Goal: Information Seeking & Learning: Learn about a topic

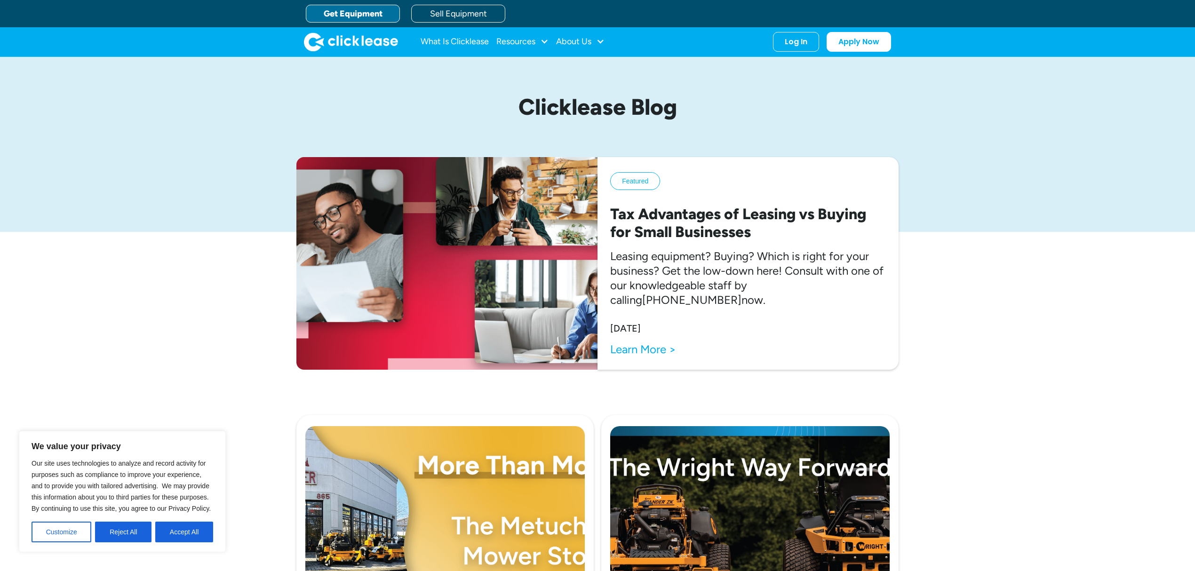
click at [338, 12] on link "Get Equipment" at bounding box center [353, 14] width 94 height 18
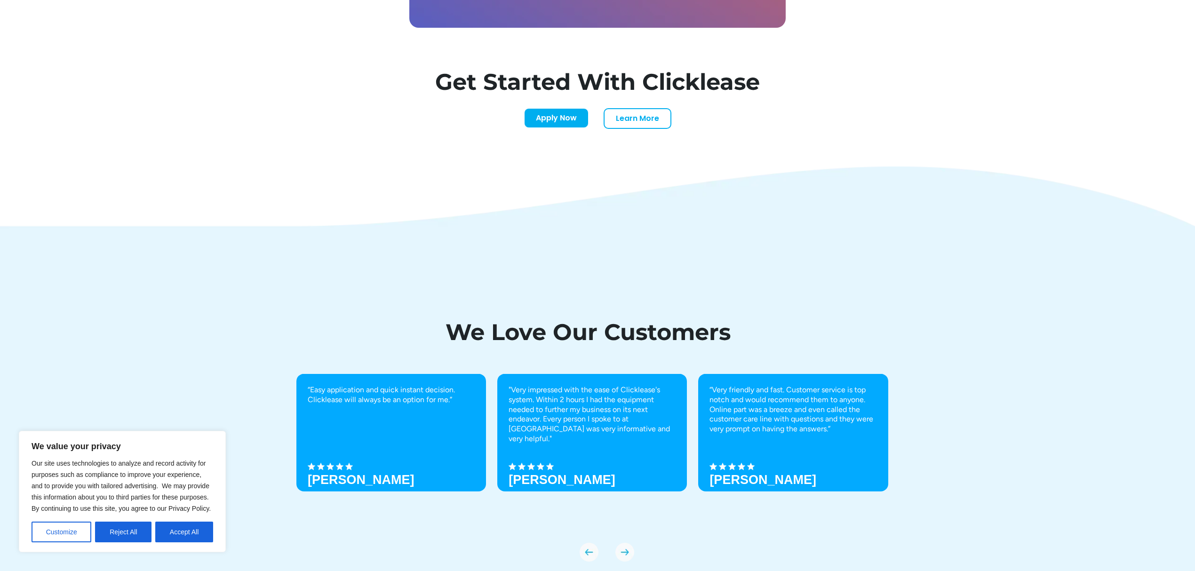
scroll to position [3257, 0]
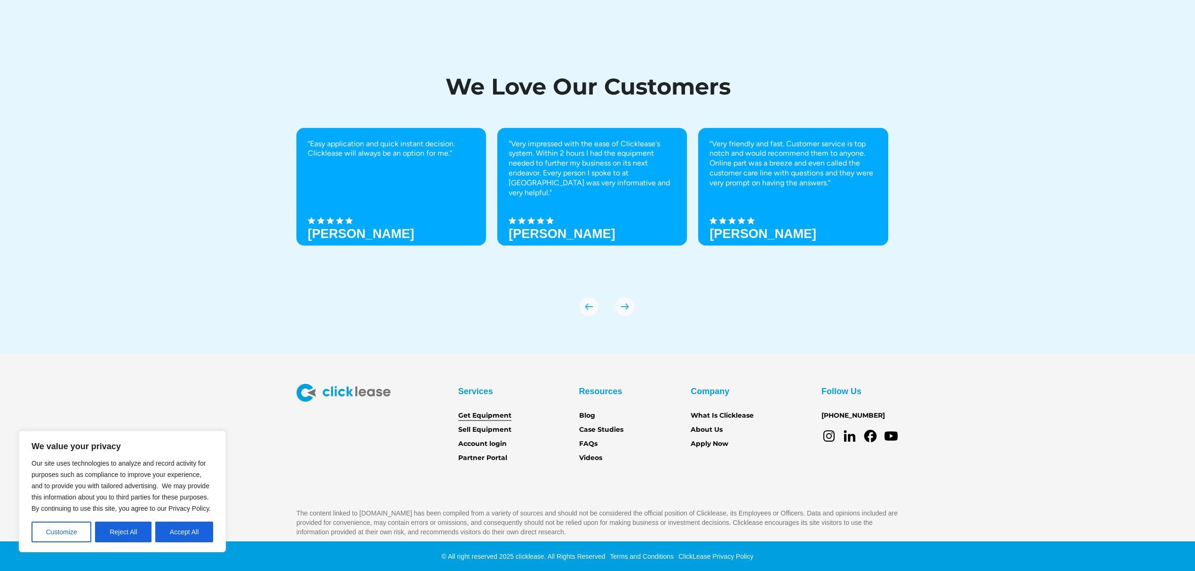
click at [490, 416] on link "Get Equipment" at bounding box center [484, 416] width 53 height 10
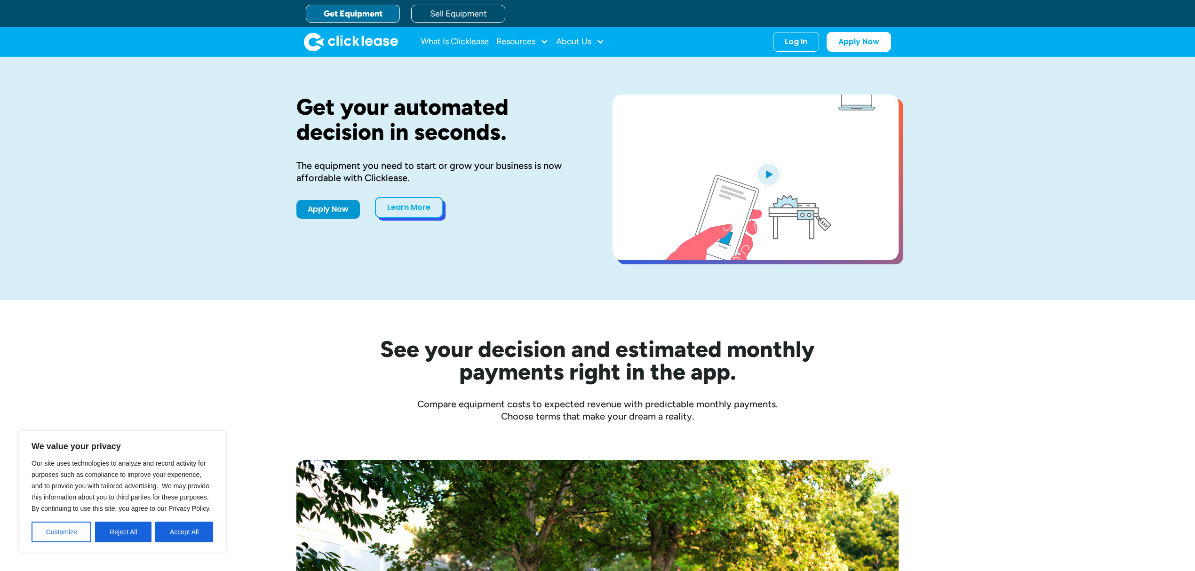
click at [415, 211] on link "Learn More" at bounding box center [409, 207] width 68 height 21
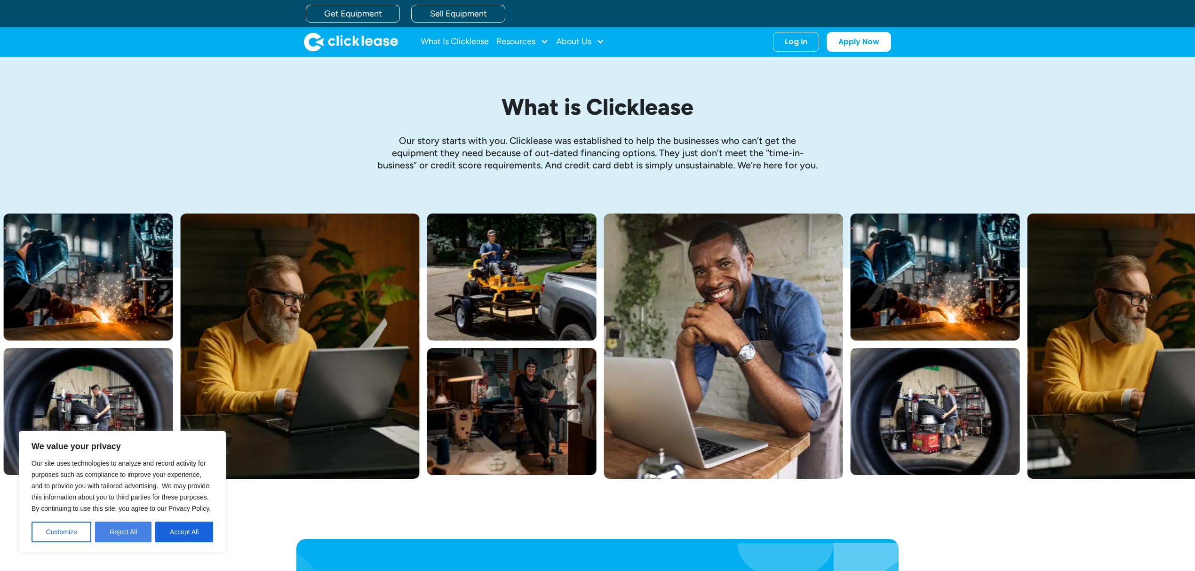
click at [114, 534] on button "Reject All" at bounding box center [123, 532] width 56 height 21
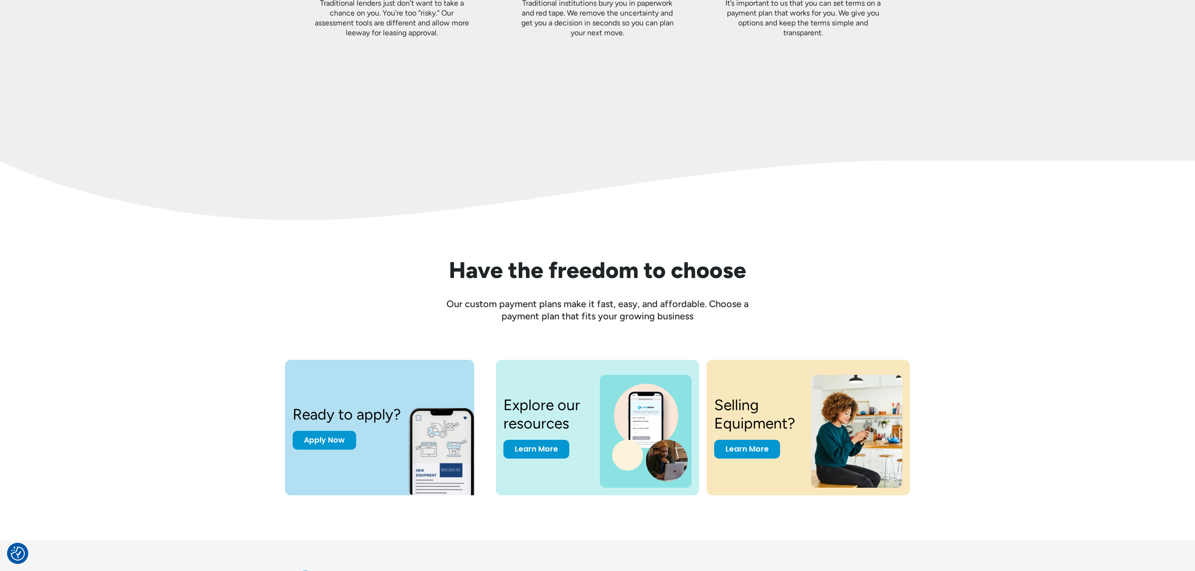
scroll to position [1216, 0]
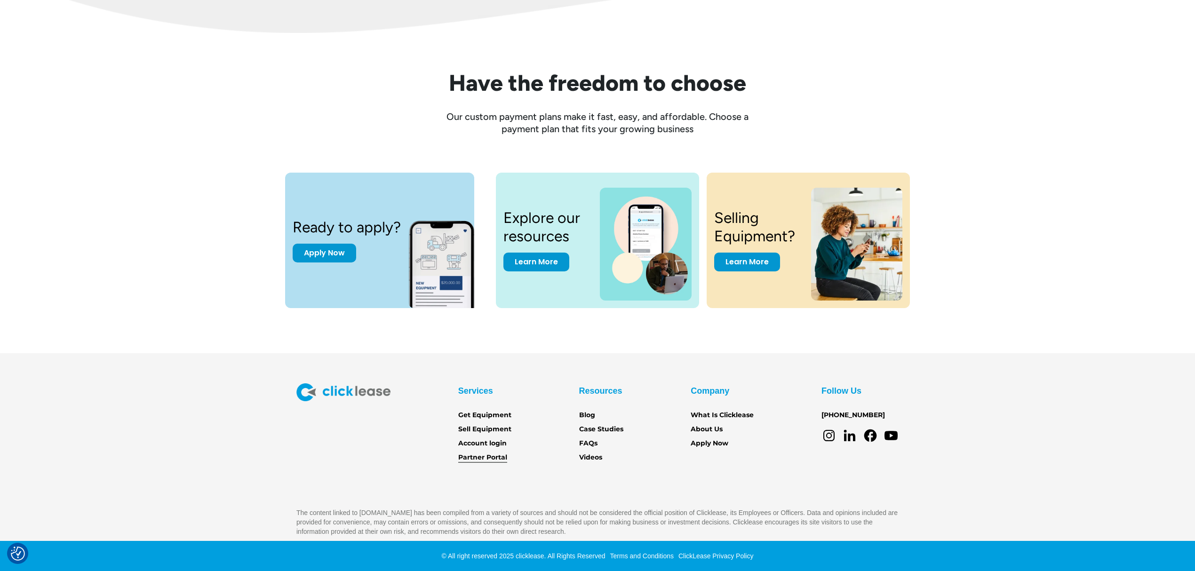
click at [484, 456] on link "Partner Portal" at bounding box center [482, 458] width 49 height 10
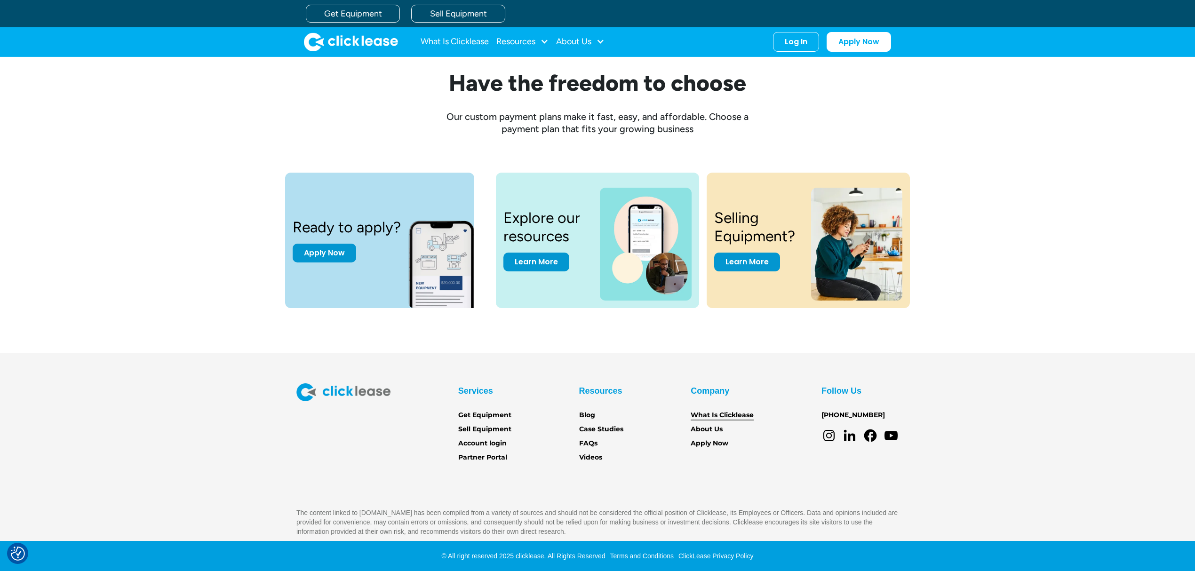
click at [717, 413] on link "What Is Clicklease" at bounding box center [722, 415] width 63 height 10
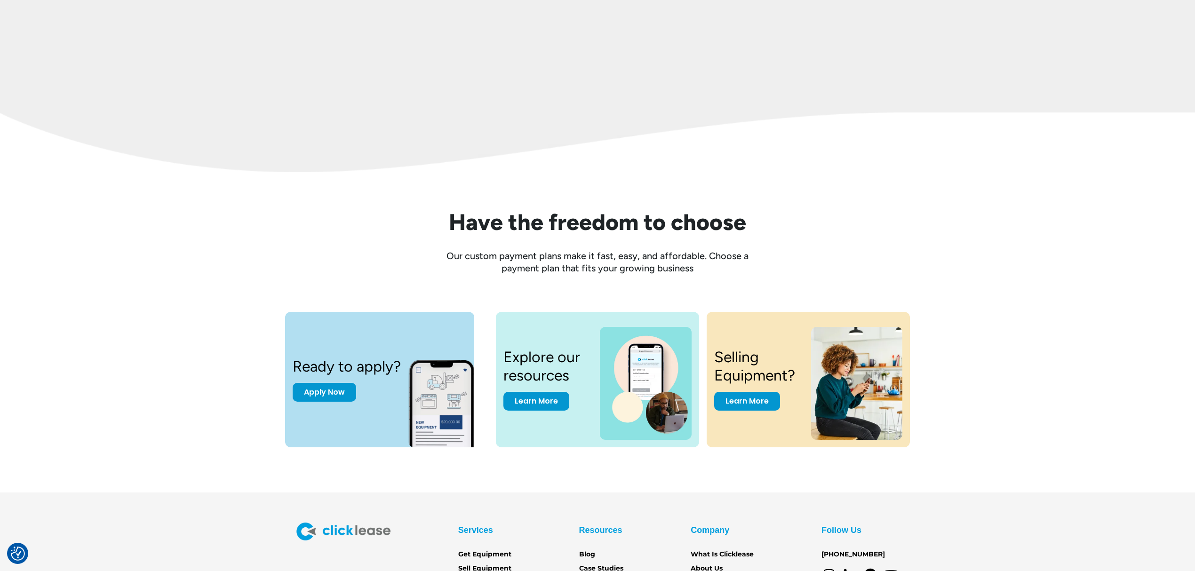
scroll to position [1216, 0]
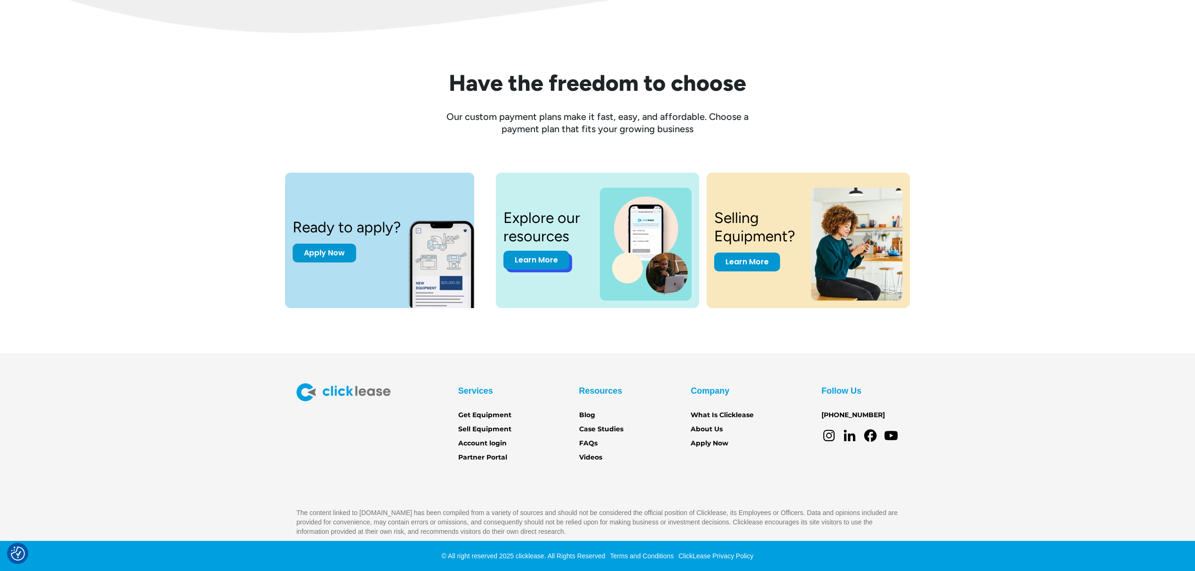
click at [541, 256] on link "Learn More" at bounding box center [536, 260] width 66 height 19
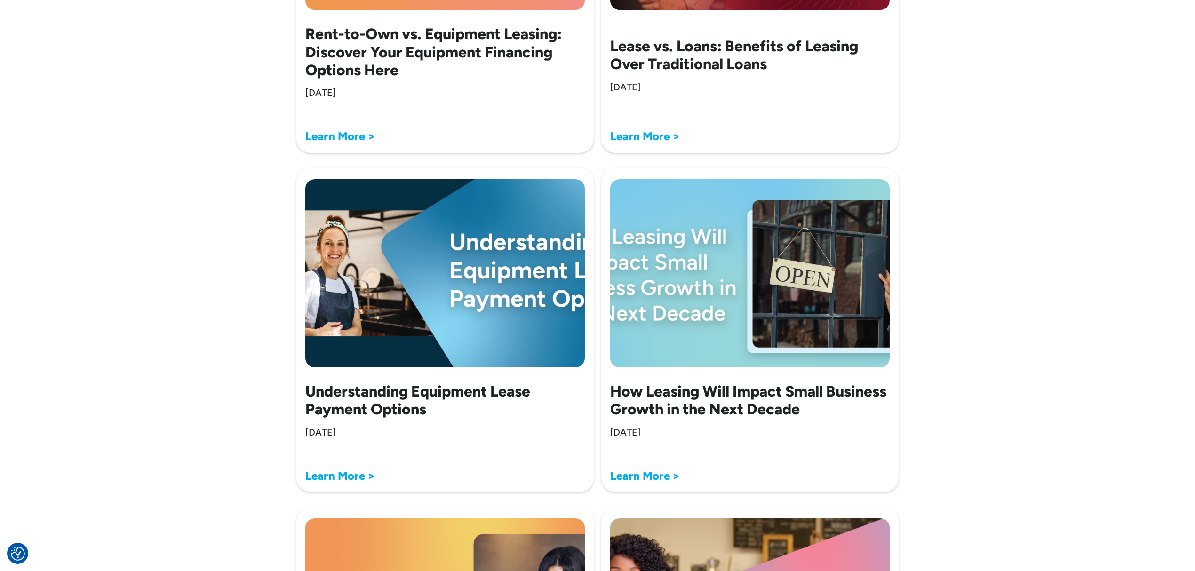
scroll to position [1506, 0]
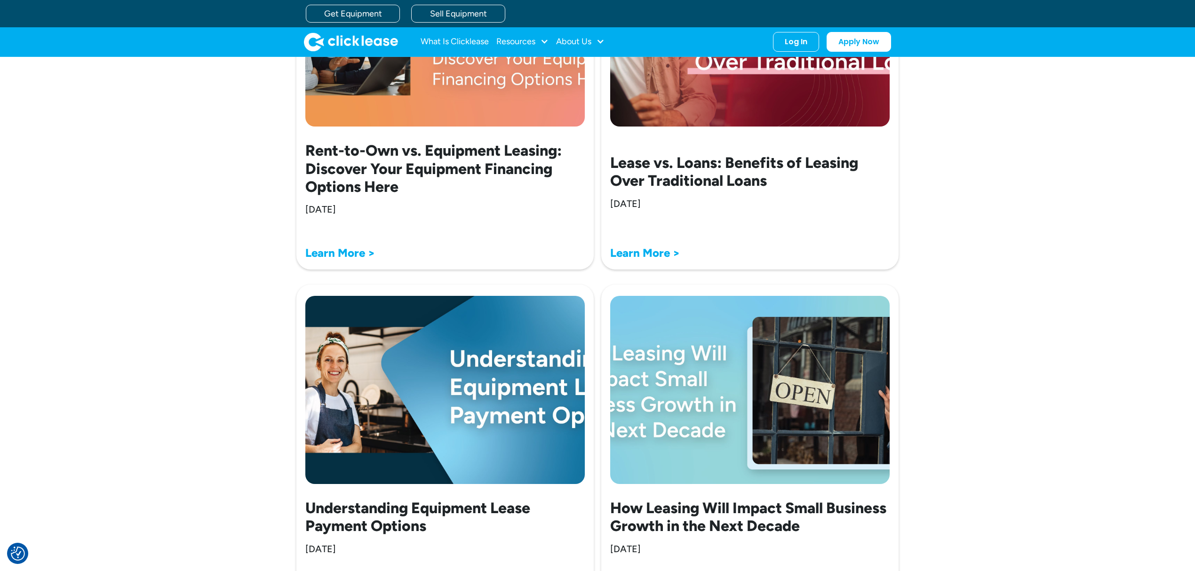
click at [488, 132] on div "Rent-to-Own vs. Equipment Leasing: Discover Your Equipment Financing Options He…" at bounding box center [444, 98] width 297 height 343
click at [343, 251] on strong "Learn More >" at bounding box center [340, 253] width 70 height 14
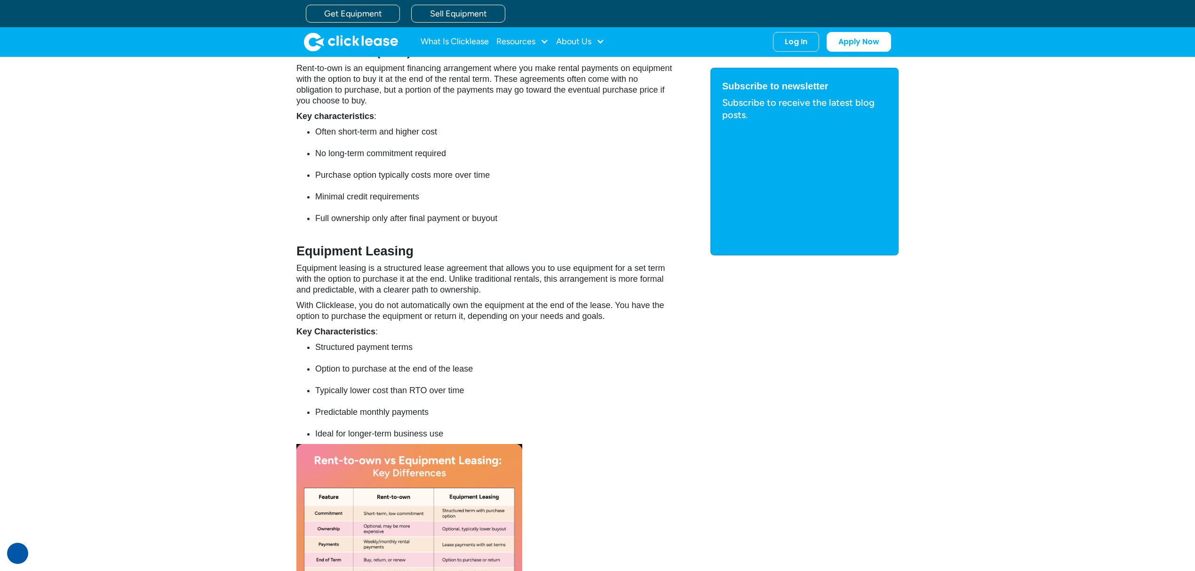
scroll to position [753, 0]
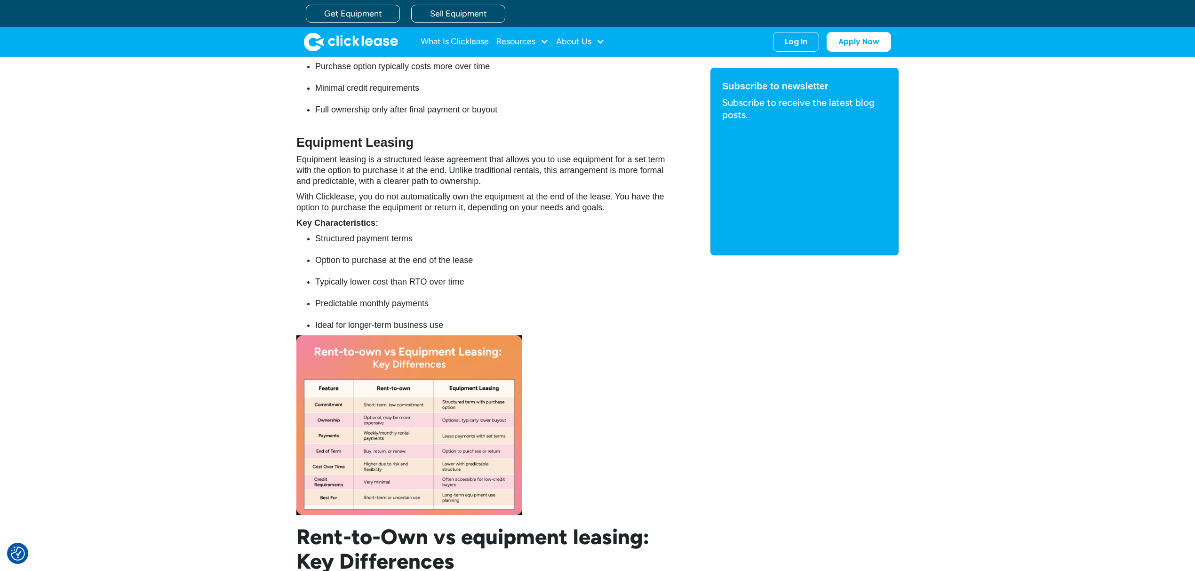
click at [330, 362] on img at bounding box center [409, 425] width 226 height 180
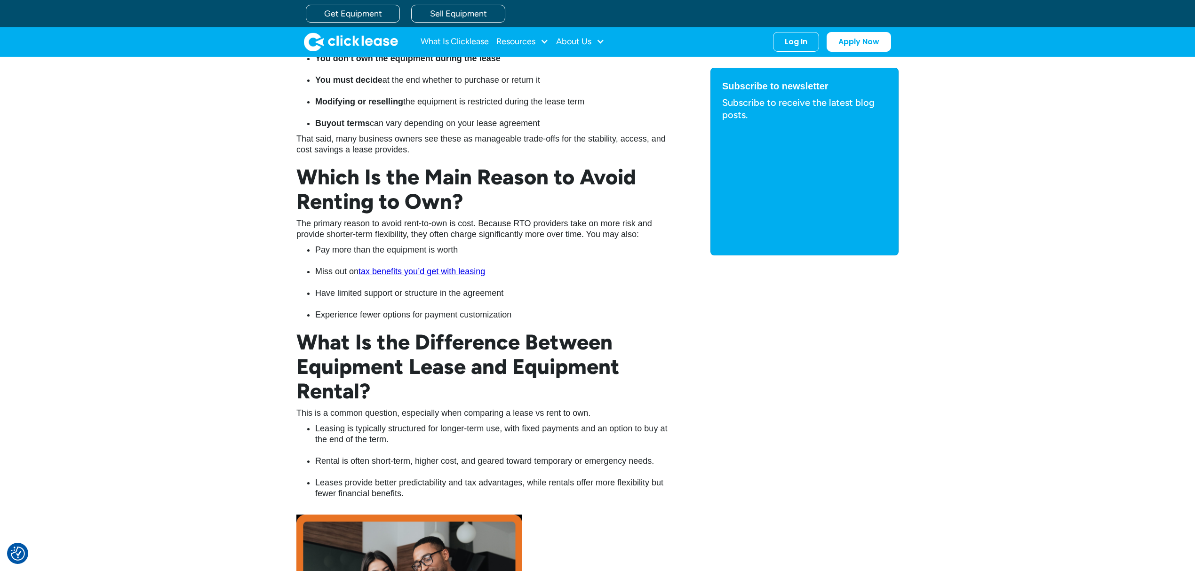
scroll to position [1944, 0]
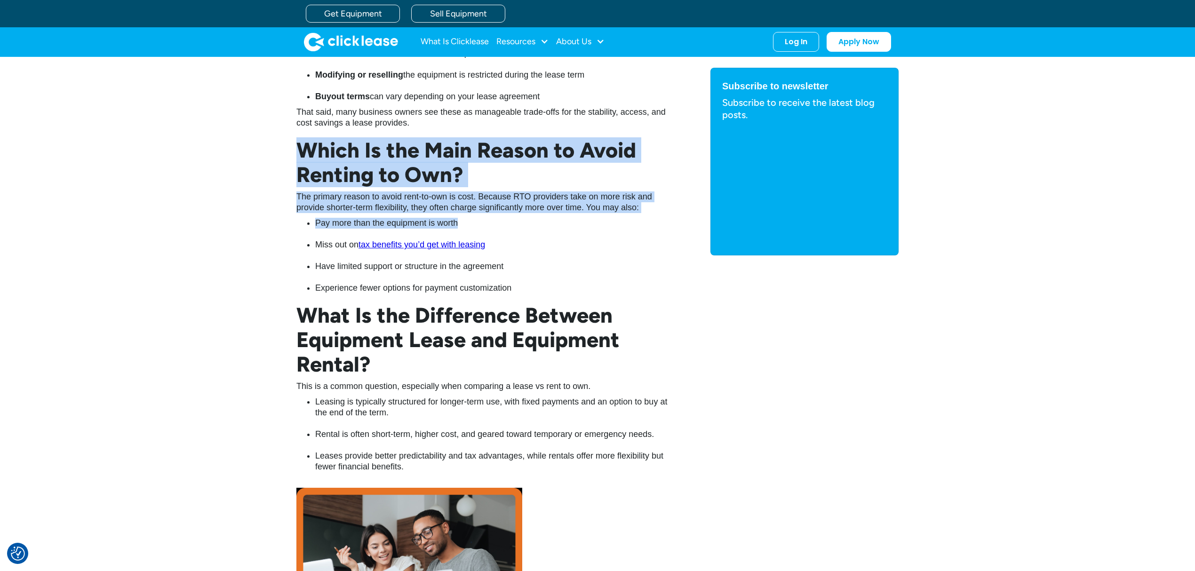
drag, startPoint x: 292, startPoint y: 155, endPoint x: 589, endPoint y: 229, distance: 305.9
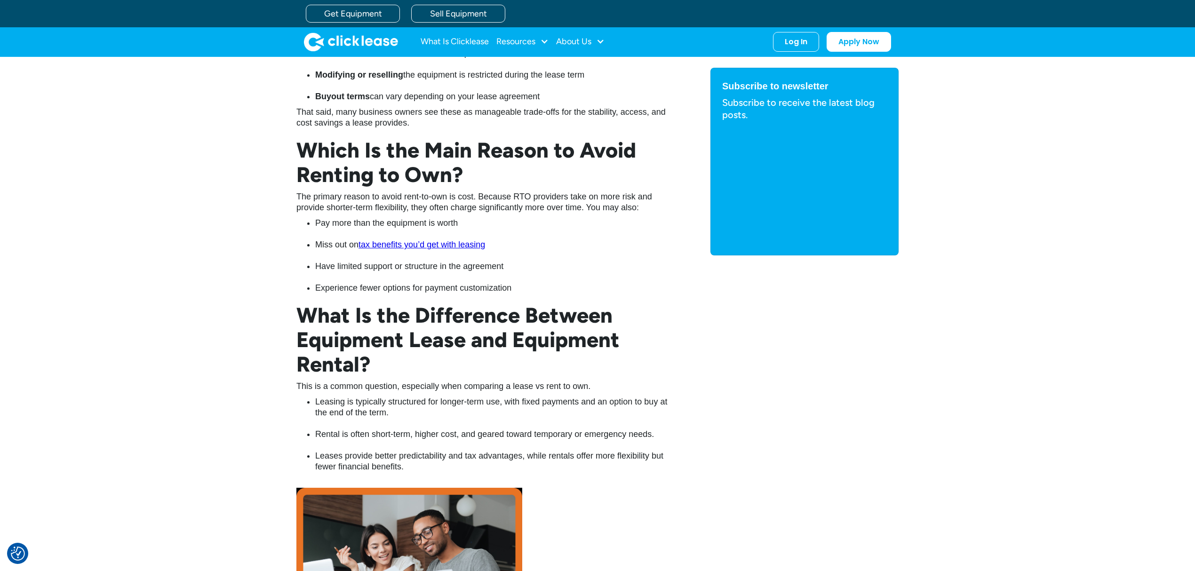
click at [655, 316] on h2 "What Is the Difference Between Equipment Lease and Equipment Rental?" at bounding box center [484, 339] width 376 height 73
drag, startPoint x: 601, startPoint y: 288, endPoint x: 330, endPoint y: 267, distance: 272.3
click at [330, 267] on ul "Pay more than the equipment is worth Miss out on tax benefits you’d get with le…" at bounding box center [484, 256] width 376 height 76
click at [670, 276] on li "Have limited support or structure in the agreement" at bounding box center [494, 272] width 358 height 22
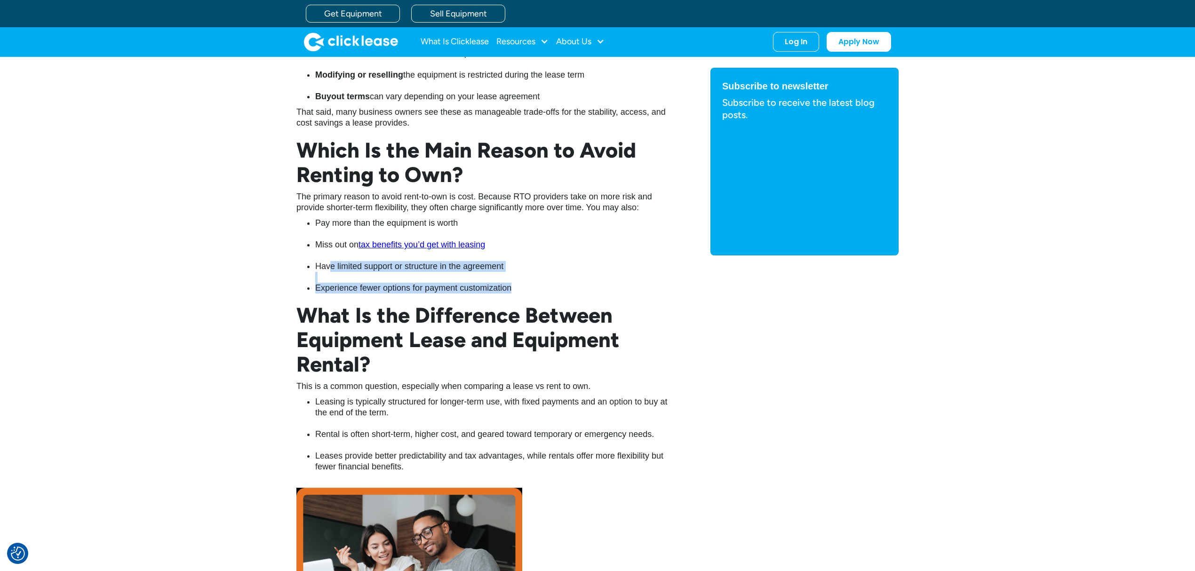
click at [563, 287] on li "Experience fewer options for payment customization" at bounding box center [494, 288] width 358 height 11
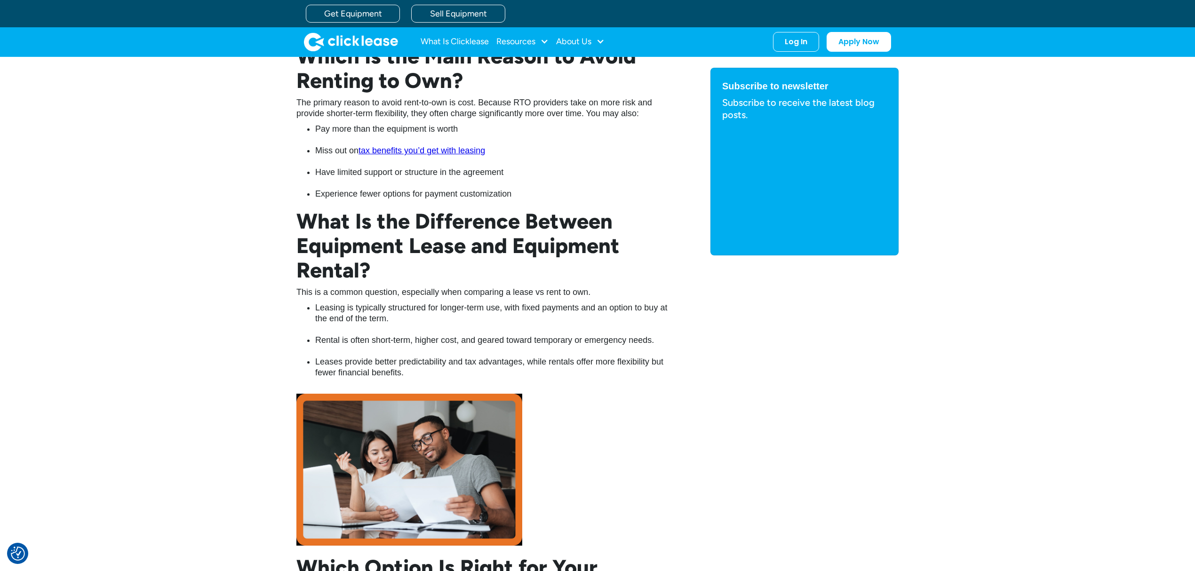
scroll to position [2133, 0]
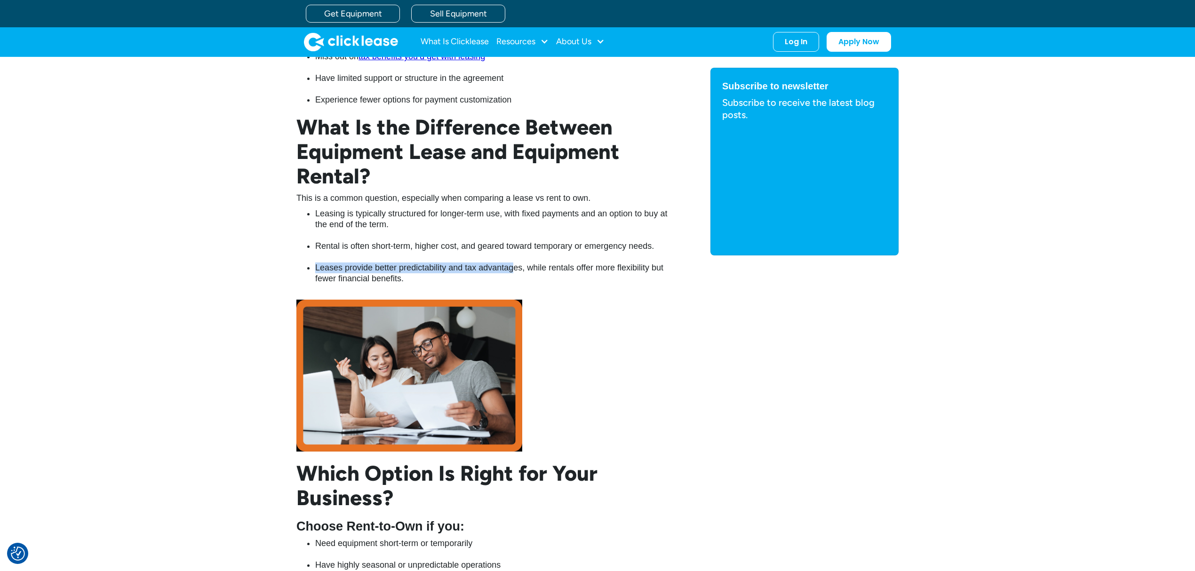
drag, startPoint x: 312, startPoint y: 268, endPoint x: 511, endPoint y: 273, distance: 198.6
click at [511, 273] on ul "Leasing is typically structured for longer-term use, with fixed payments and an…" at bounding box center [484, 251] width 376 height 87
click at [512, 279] on li "Leases provide better predictability and tax advantages, while rentals offer mo…" at bounding box center [494, 279] width 358 height 32
drag, startPoint x: 357, startPoint y: 283, endPoint x: 308, endPoint y: 270, distance: 50.7
click at [315, 270] on li "Leases provide better predictability and tax advantages, while rentals offer mo…" at bounding box center [494, 279] width 358 height 32
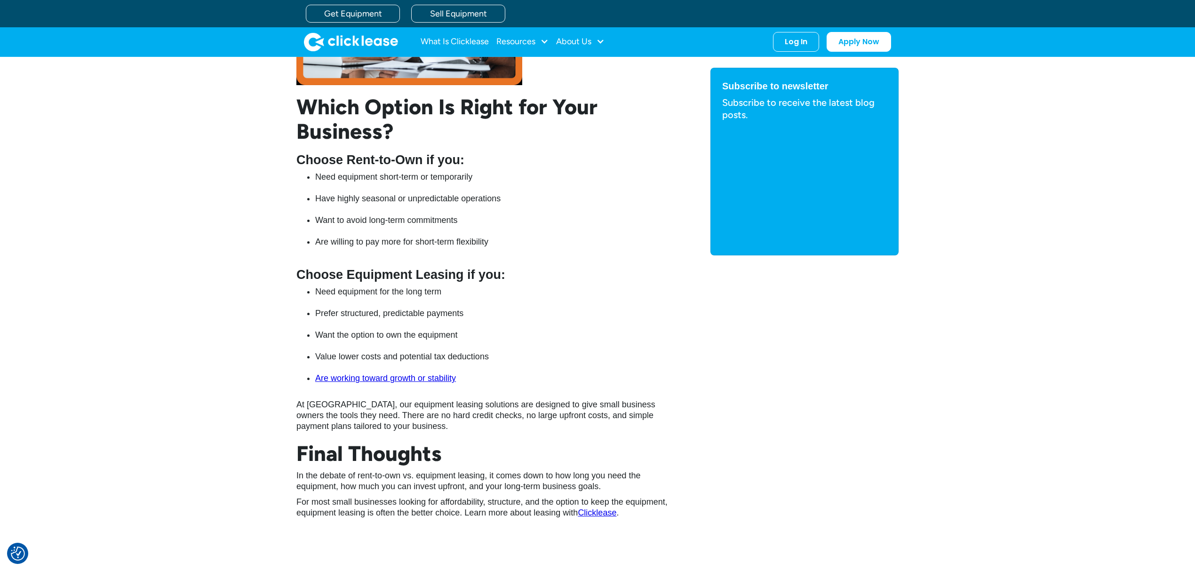
scroll to position [2509, 0]
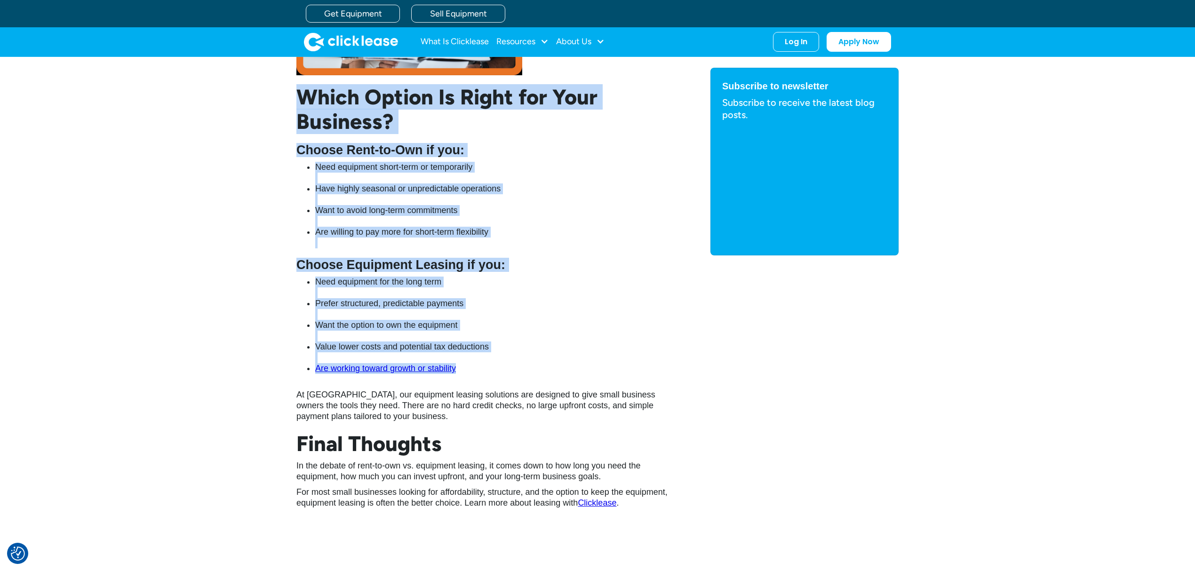
drag, startPoint x: 302, startPoint y: 102, endPoint x: 515, endPoint y: 371, distance: 343.3
copy div "Which Option Is Right for Your Business? Choose Rent-to-Own if you: Need equipm…"
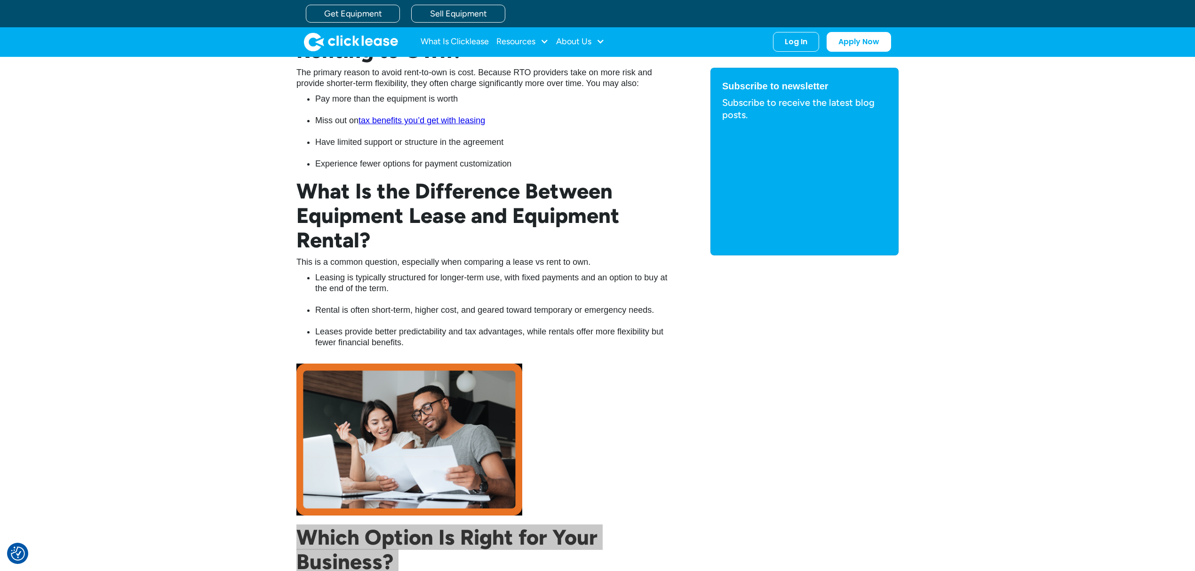
scroll to position [2070, 0]
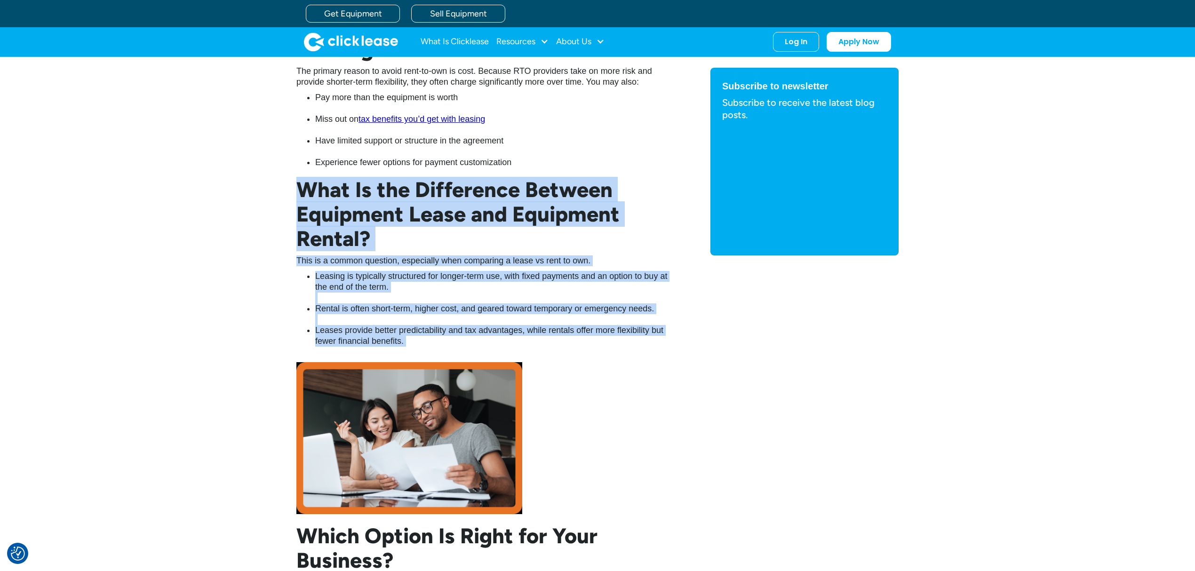
drag, startPoint x: 390, startPoint y: 345, endPoint x: 275, endPoint y: 188, distance: 194.5
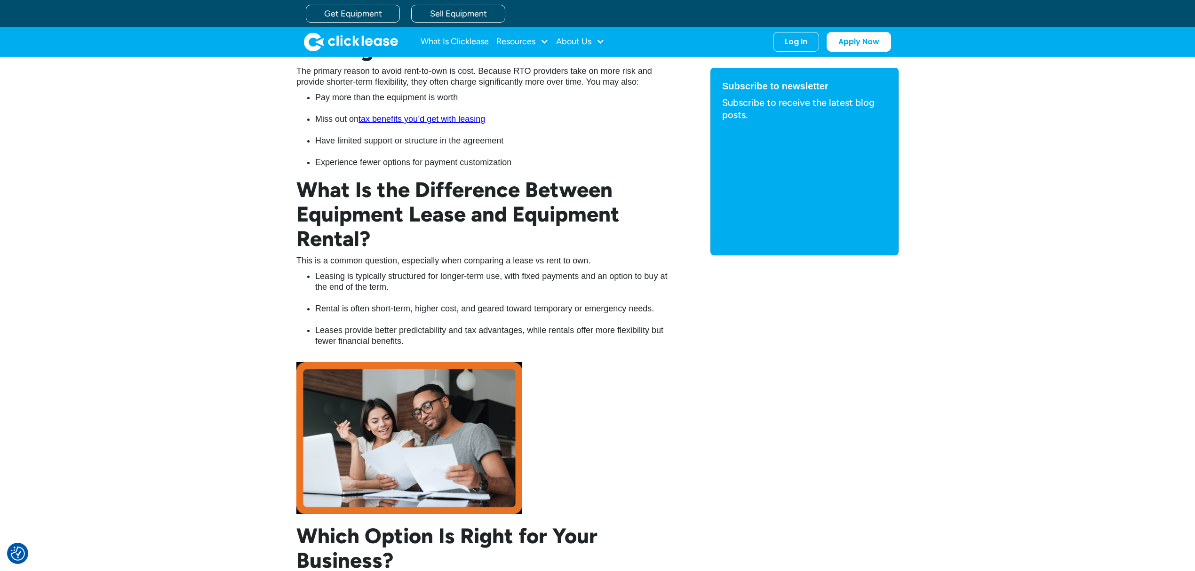
scroll to position [1819, 0]
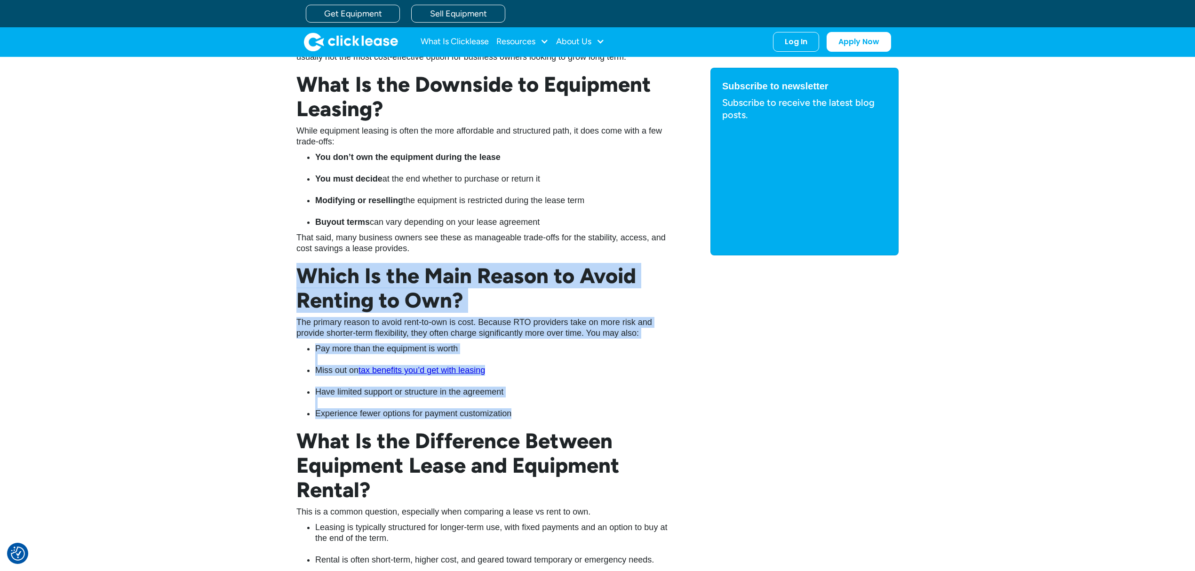
drag, startPoint x: 348, startPoint y: 361, endPoint x: 256, endPoint y: 270, distance: 129.7
copy div "Which Is the Main Reason to Avoid Renting to Own? The primary reason to avoid r…"
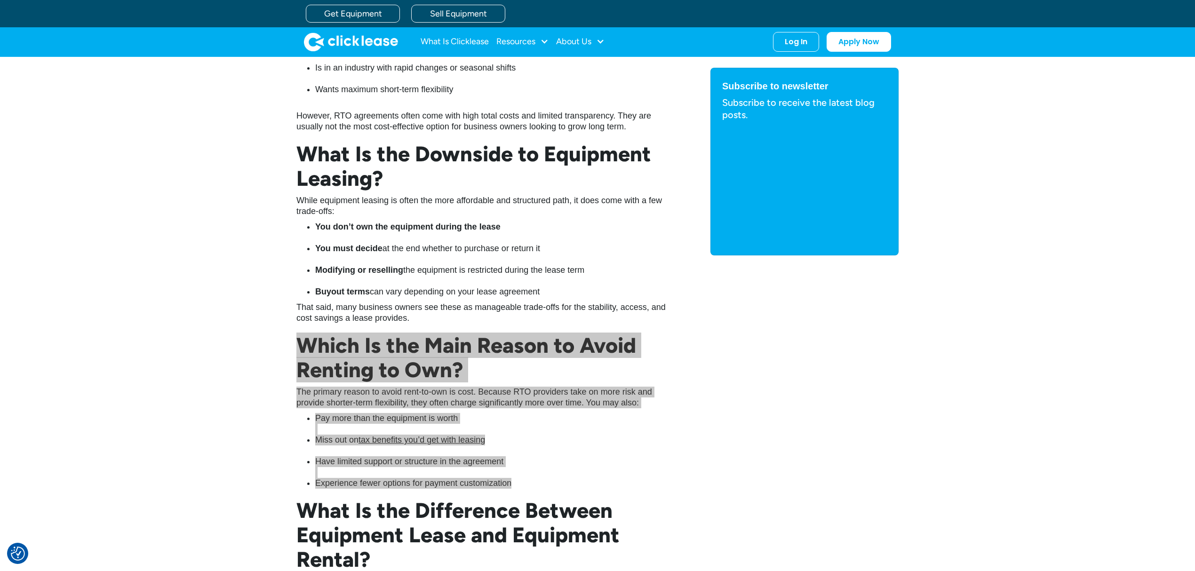
scroll to position [1506, 0]
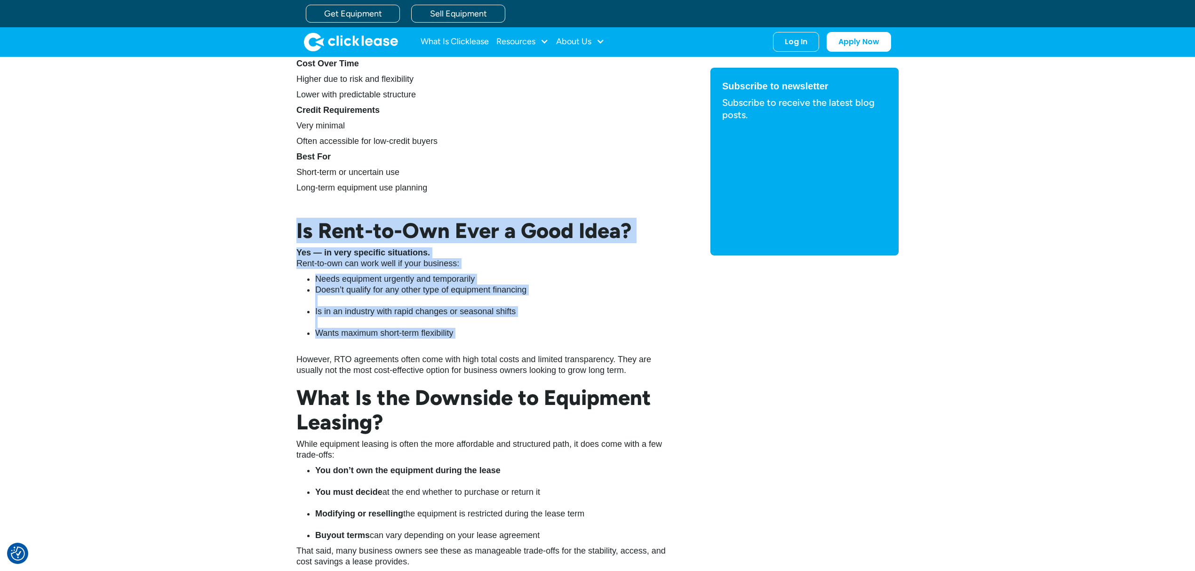
drag, startPoint x: 503, startPoint y: 346, endPoint x: 271, endPoint y: 231, distance: 259.2
click at [271, 231] on div "When it comes to acquiring equipment for your business, choosing the right equi…" at bounding box center [597, 291] width 1195 height 2512
copy div "Is Rent-to-Own Ever a Good Idea? Yes — in very specific situations. Rent-to-own…"
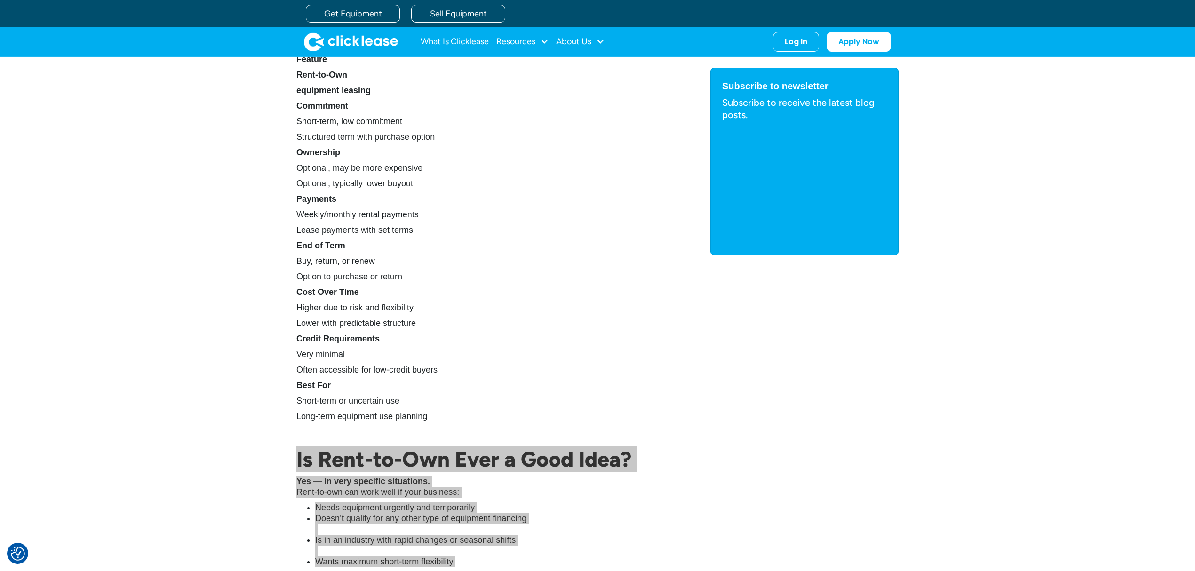
scroll to position [1192, 0]
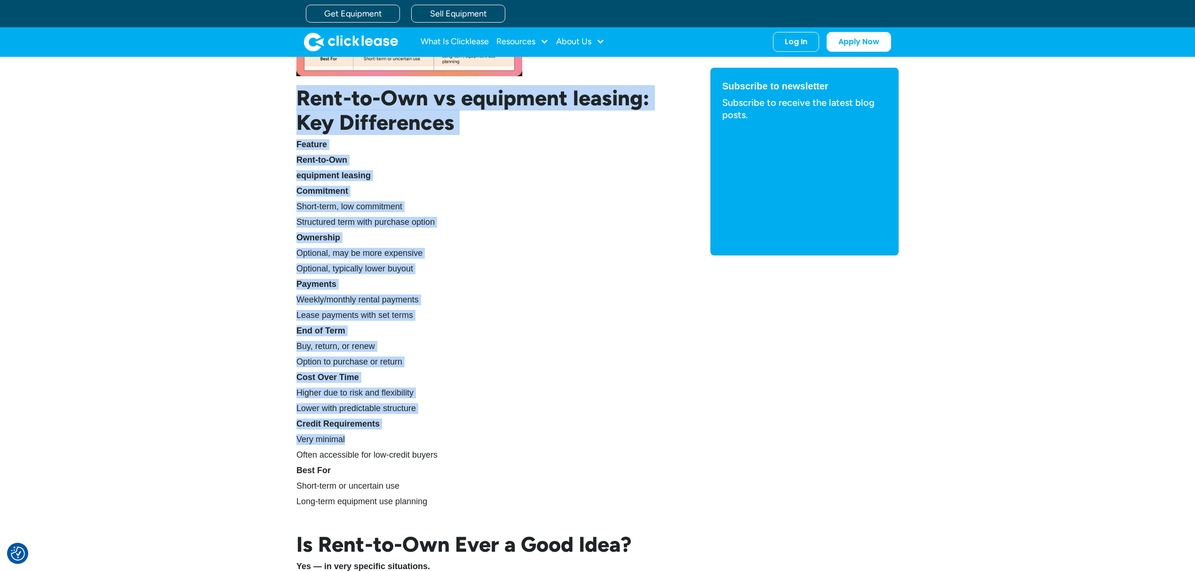
drag, startPoint x: 280, startPoint y: 96, endPoint x: 460, endPoint y: 441, distance: 388.2
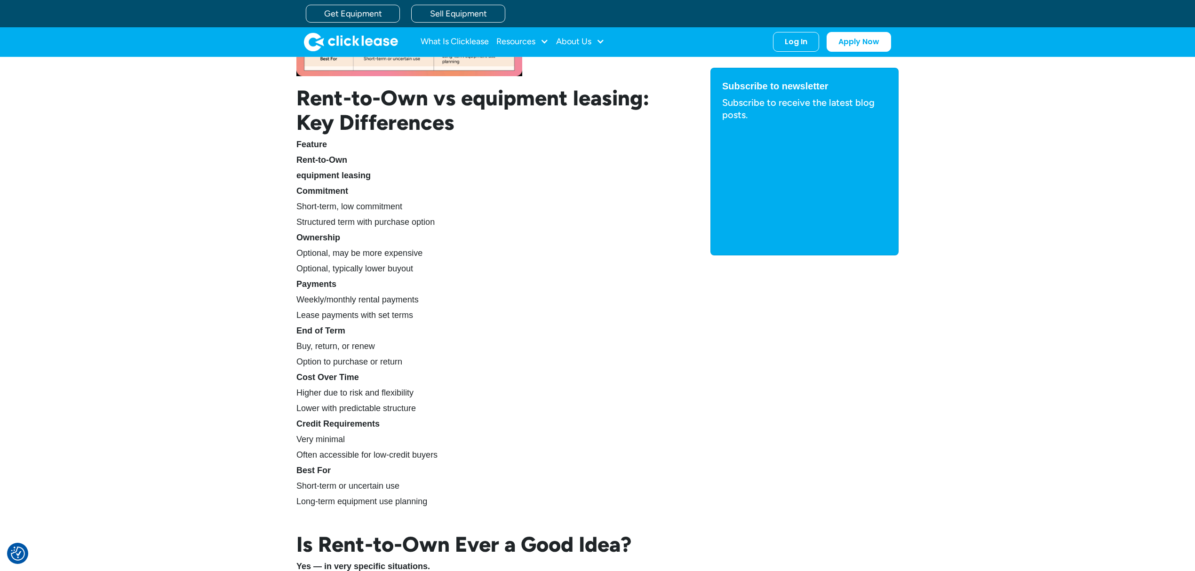
click at [471, 471] on p "Best For" at bounding box center [484, 470] width 376 height 11
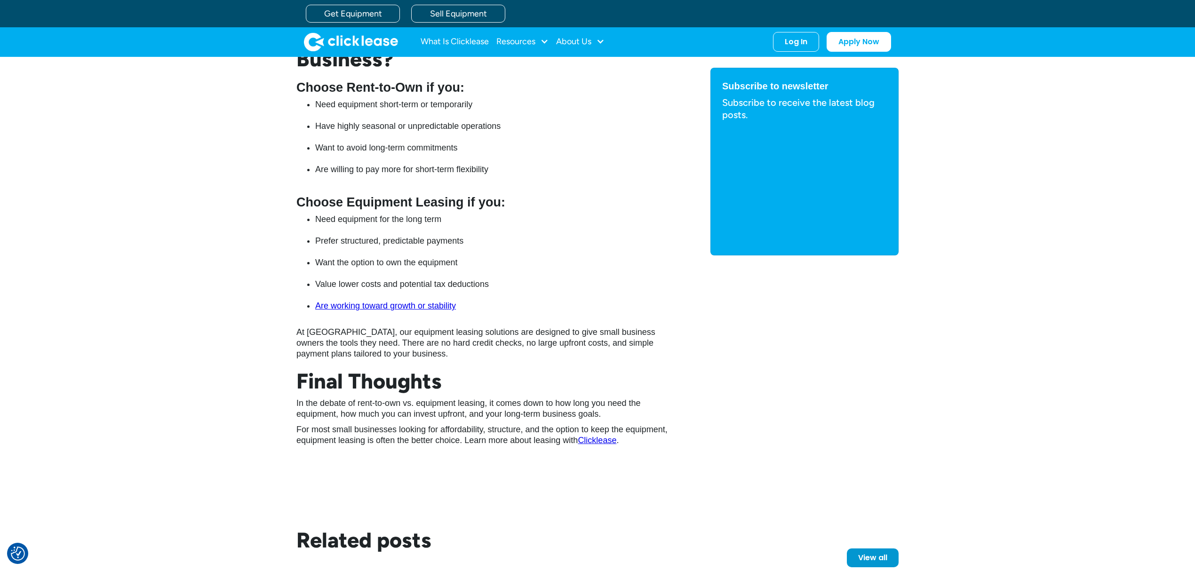
scroll to position [3011, 0]
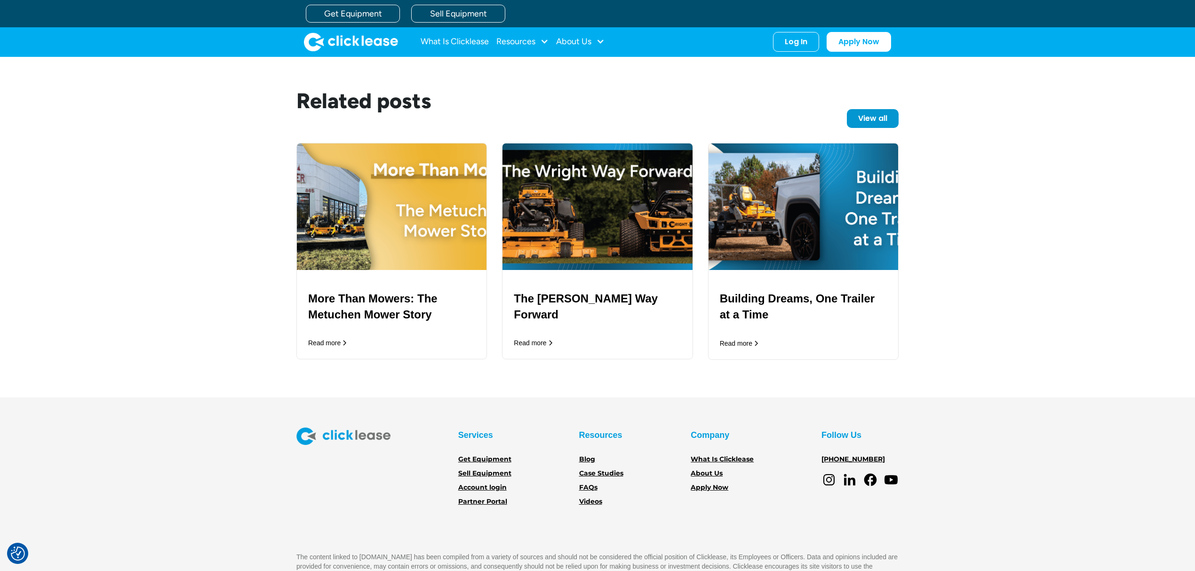
click at [403, 210] on img at bounding box center [392, 206] width 190 height 127
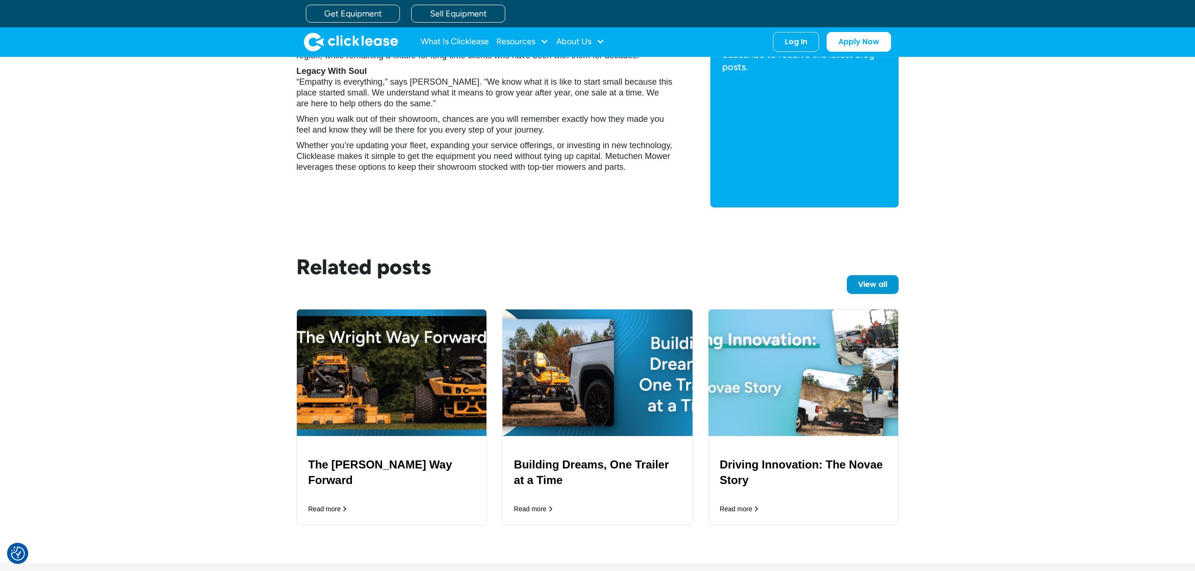
scroll to position [1463, 0]
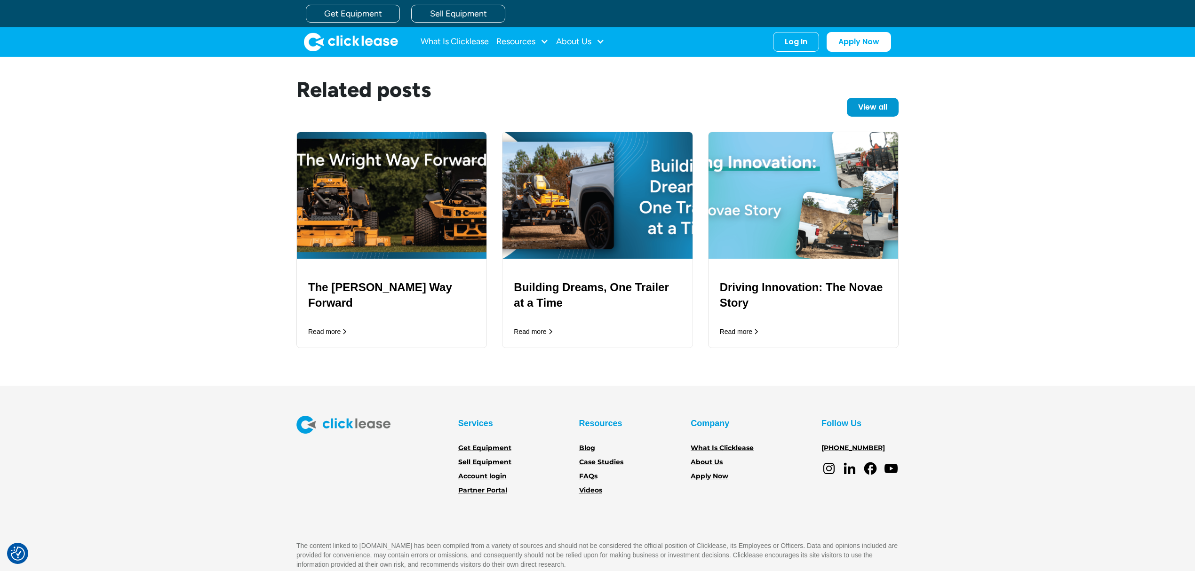
click at [821, 175] on img at bounding box center [804, 195] width 190 height 127
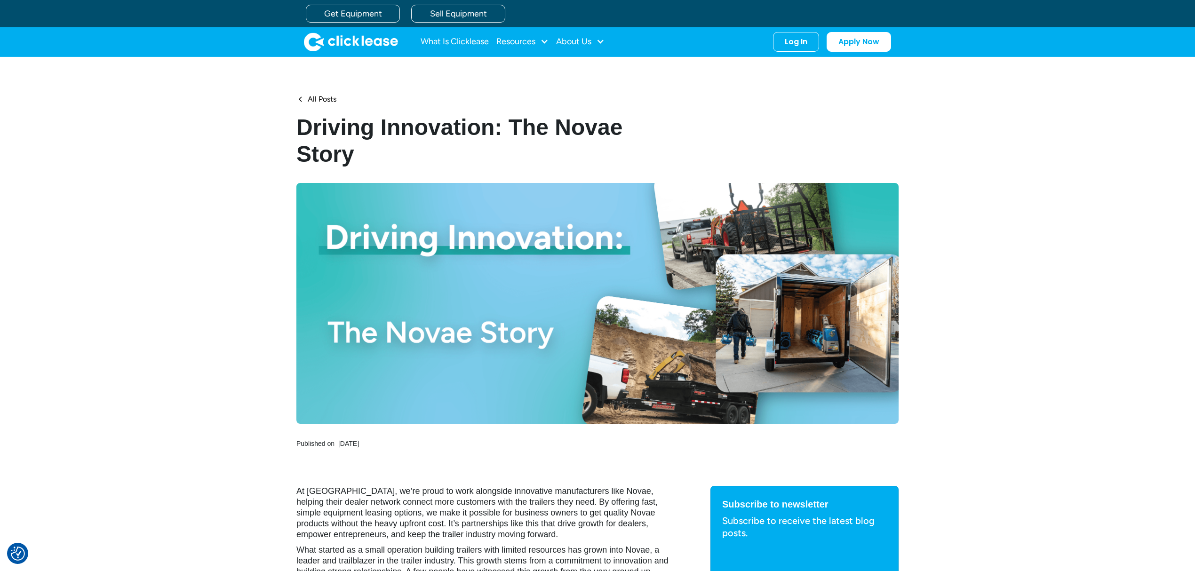
click at [325, 96] on div "All Posts" at bounding box center [322, 100] width 29 height 10
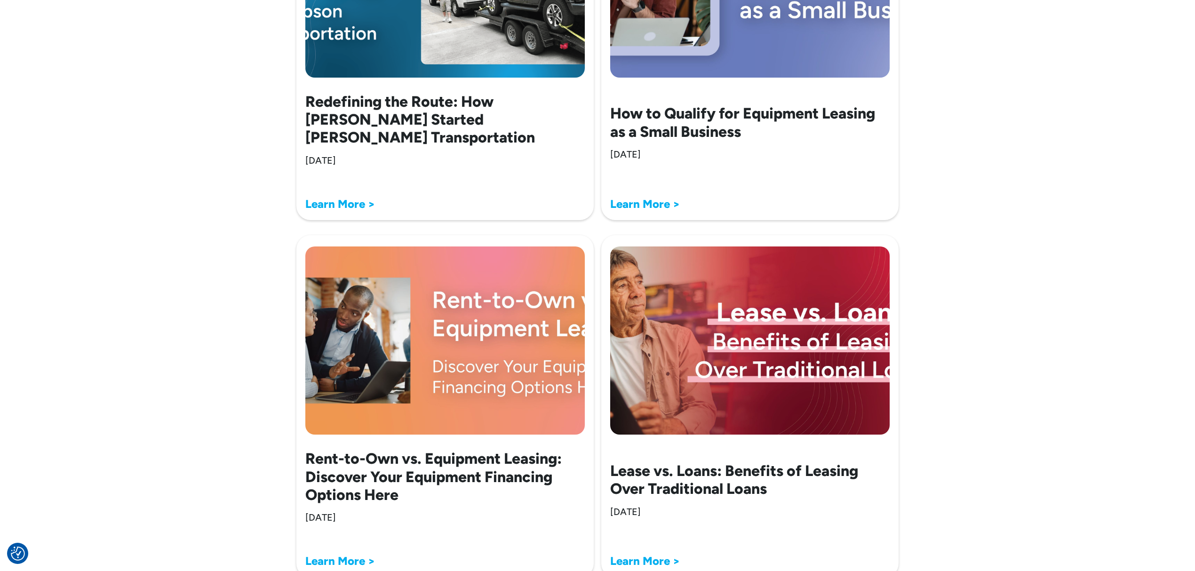
scroll to position [1317, 0]
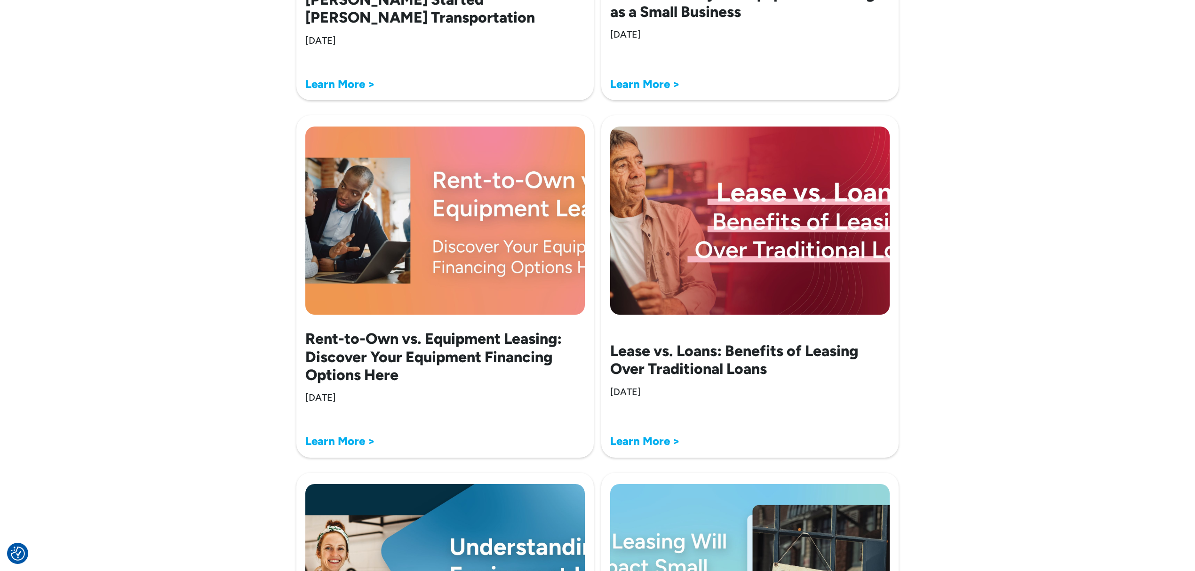
click at [795, 256] on img at bounding box center [749, 221] width 279 height 188
click at [665, 440] on strong "Learn More >" at bounding box center [645, 441] width 70 height 14
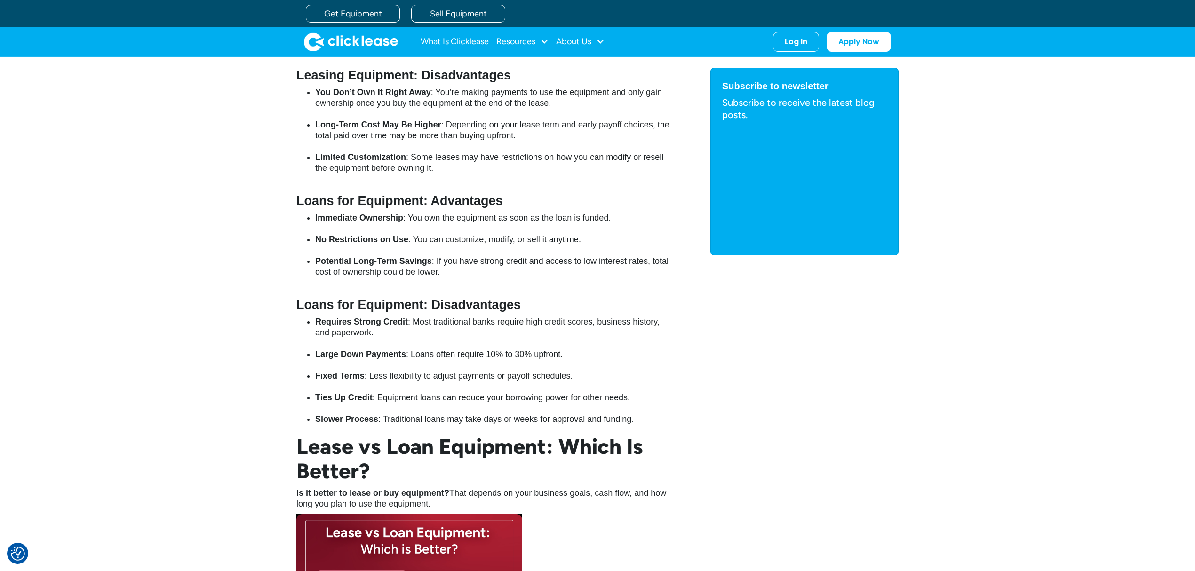
scroll to position [1129, 0]
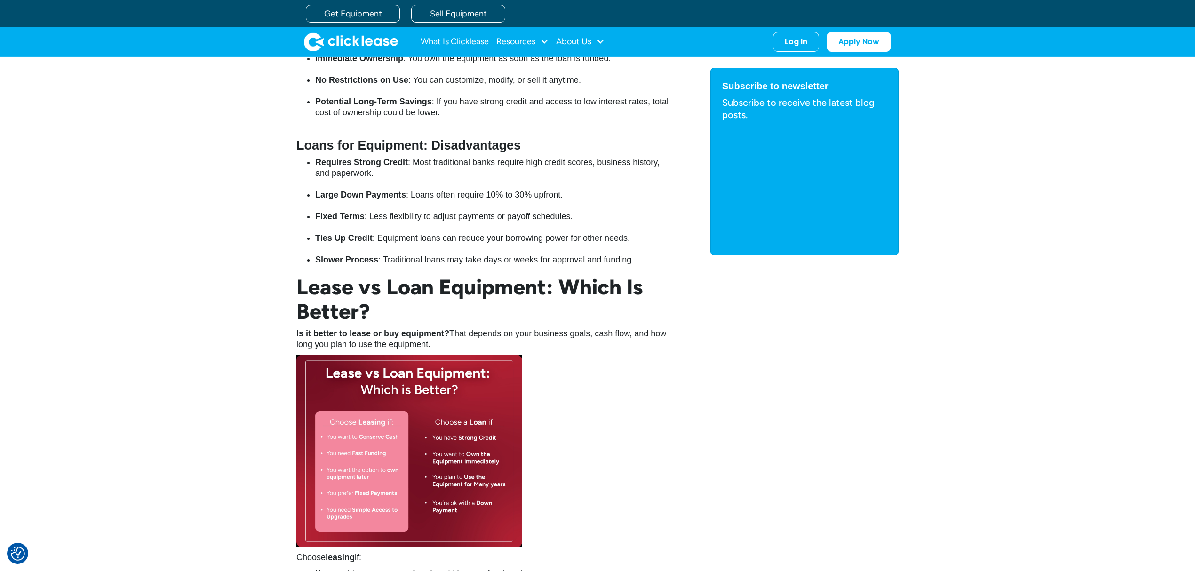
click at [431, 430] on img at bounding box center [409, 451] width 226 height 193
click at [462, 413] on img at bounding box center [409, 451] width 226 height 193
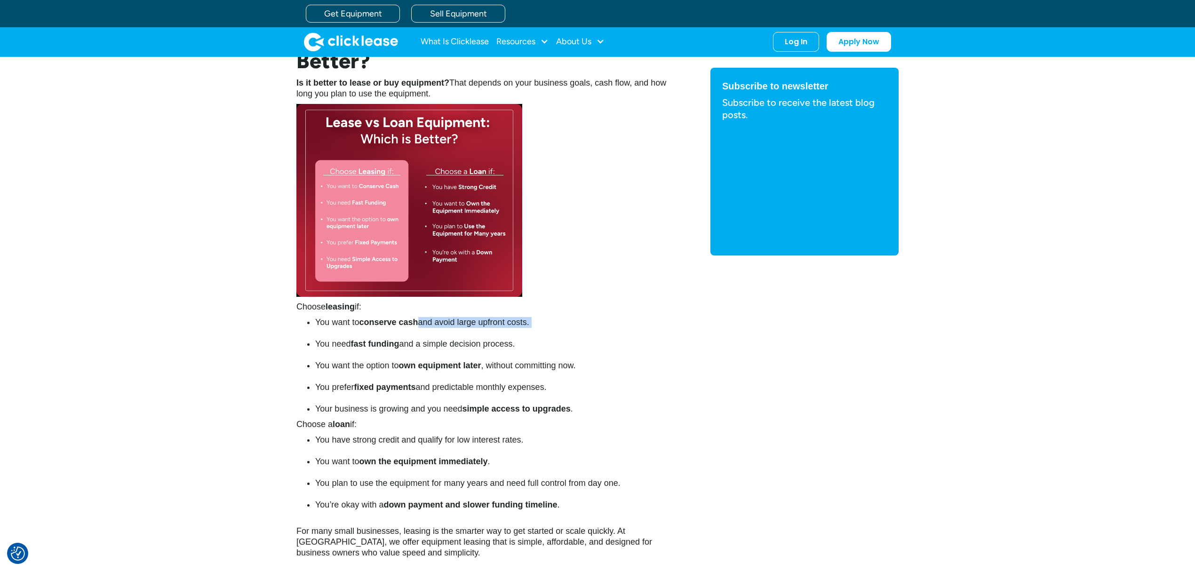
drag, startPoint x: 840, startPoint y: 327, endPoint x: 841, endPoint y: 332, distance: 5.4
click at [841, 332] on div "If you’re a small business owner in need of new equipment, you’re likely weighi…" at bounding box center [597, 138] width 602 height 2064
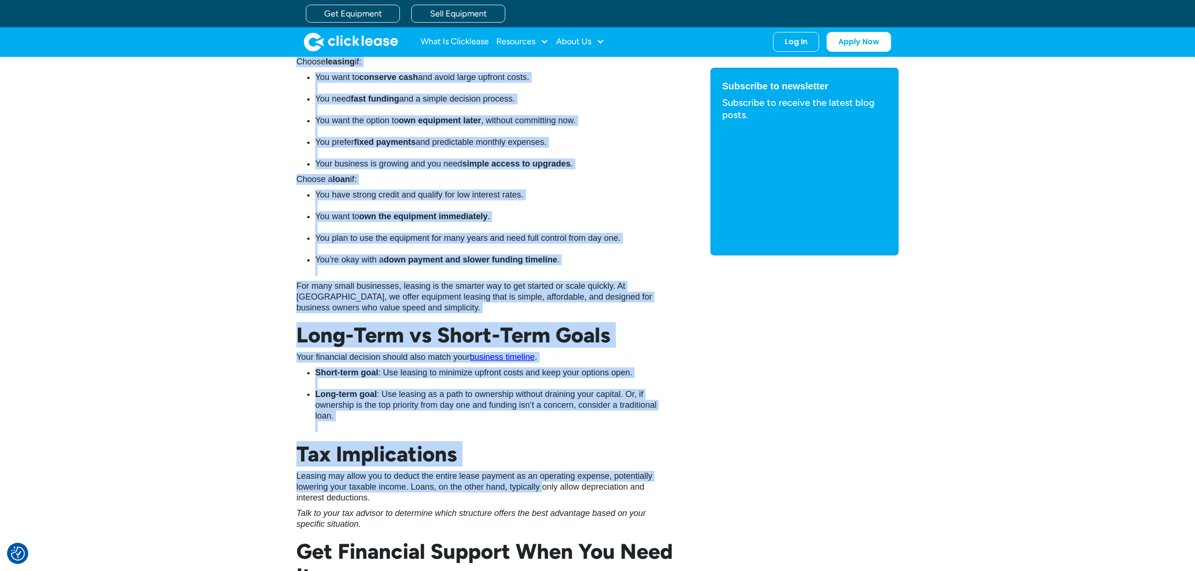
scroll to position [1694, 0]
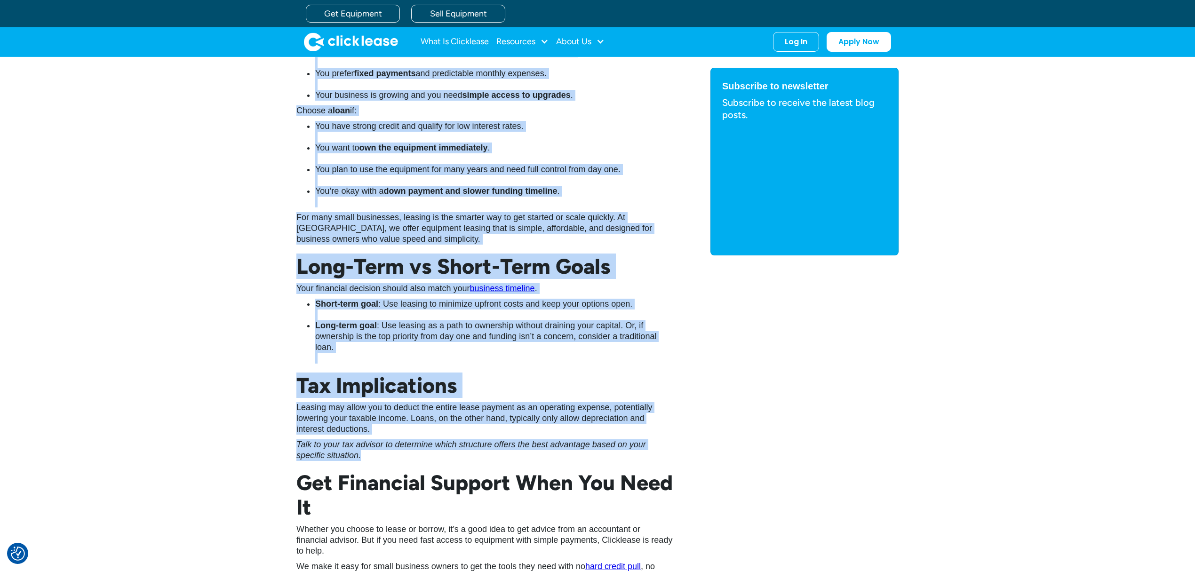
drag, startPoint x: 362, startPoint y: 314, endPoint x: 558, endPoint y: 454, distance: 239.8
copy div "Loremi dolorsi am: Con adip el seddoeiu temp inc utlab etdol magnaal enima. Min…"
